Goal: Navigation & Orientation: Find specific page/section

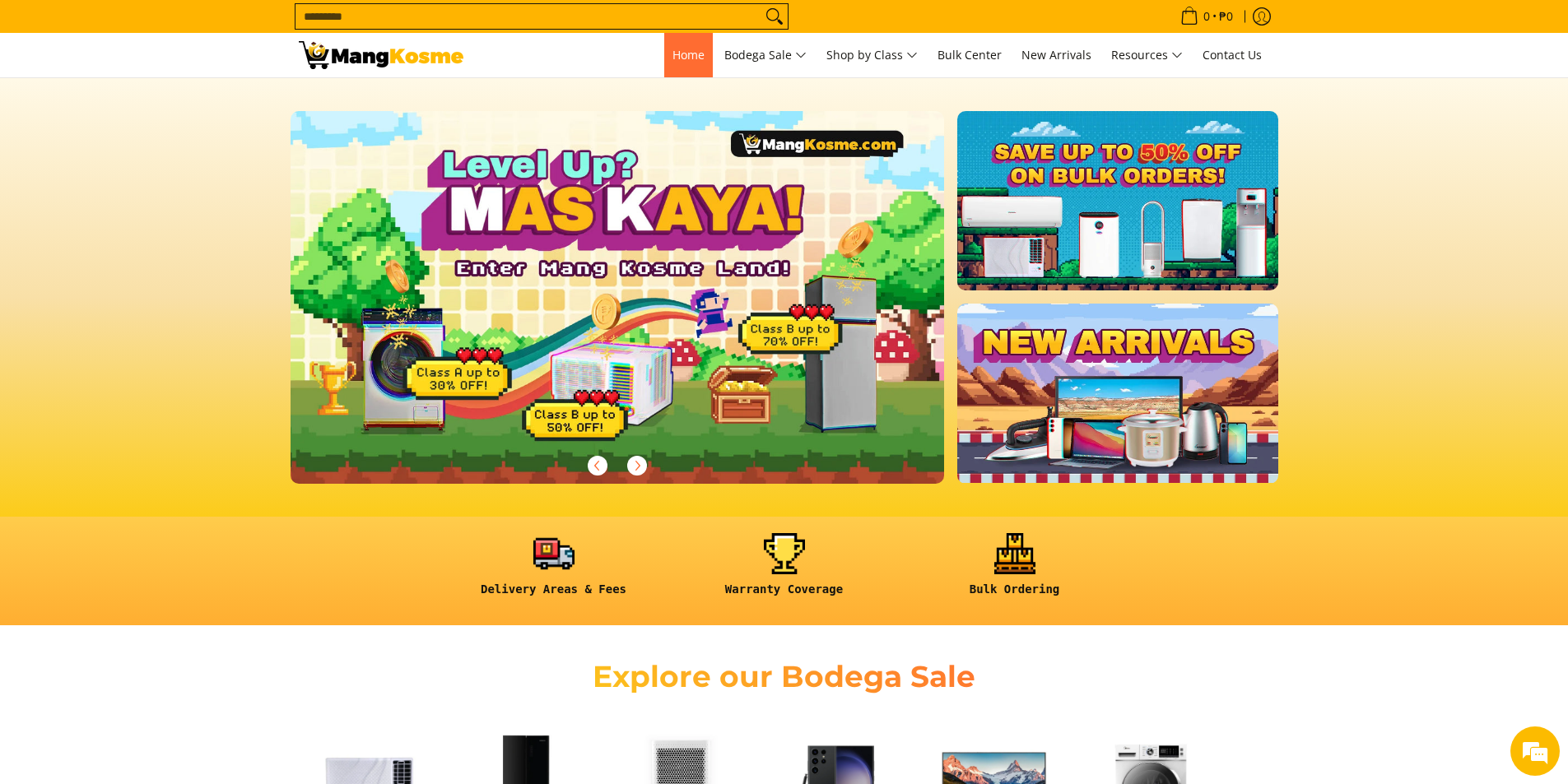
click at [686, 73] on link "Home" at bounding box center [688, 55] width 49 height 45
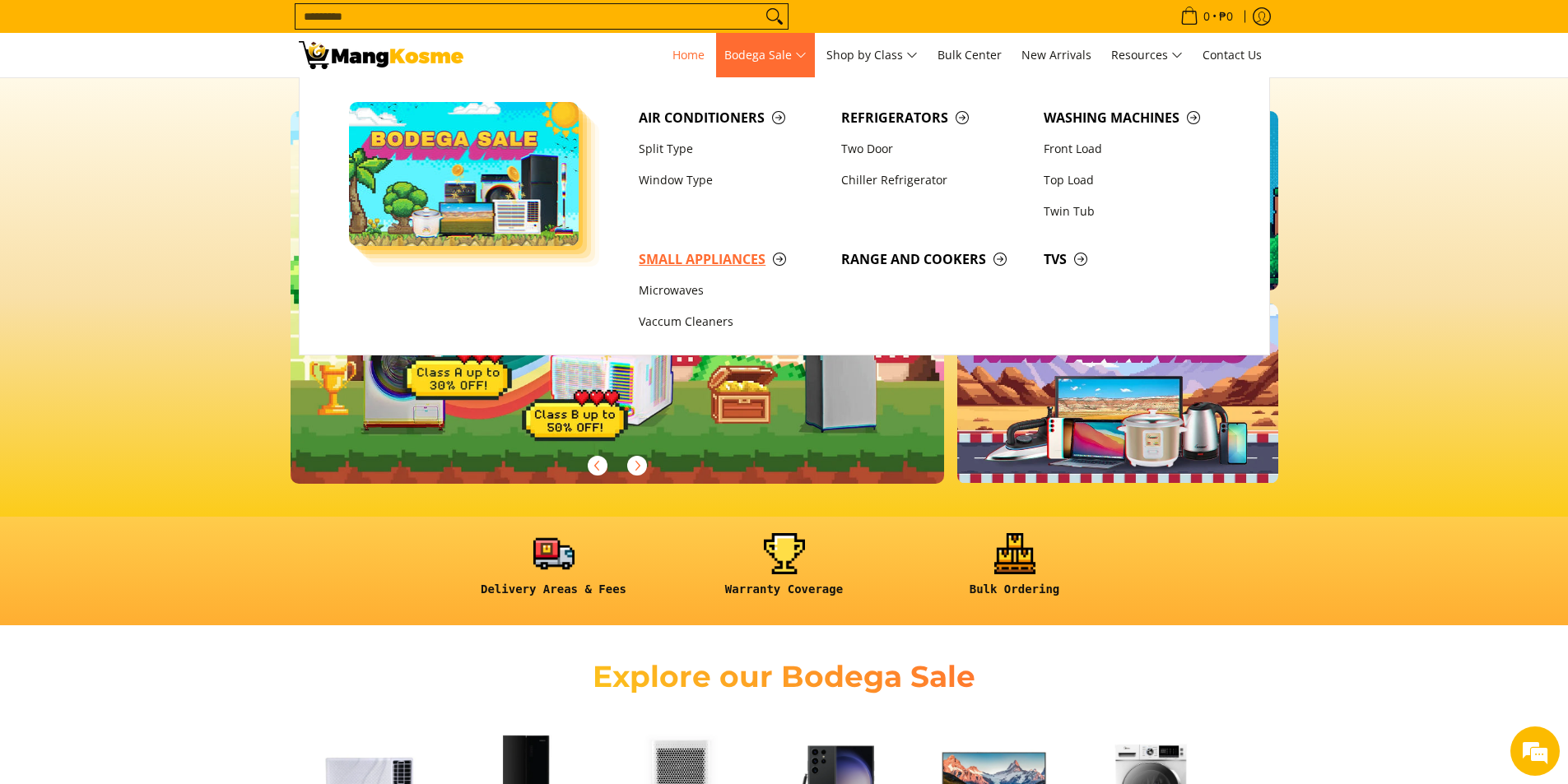
click at [707, 256] on span "Small Appliances" at bounding box center [731, 259] width 186 height 21
